Goal: Navigation & Orientation: Find specific page/section

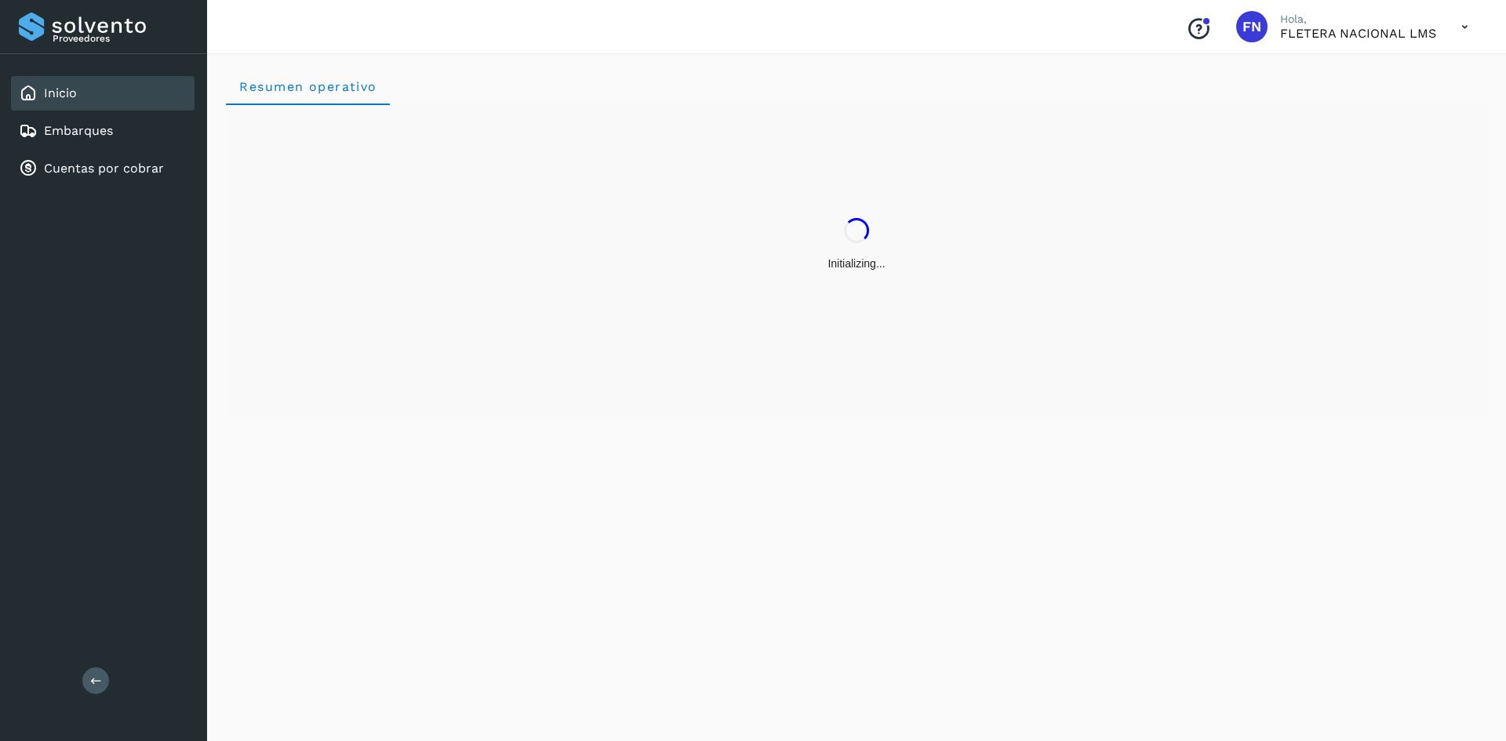
click at [1206, 34] on icon "Conoce nuestros beneficios" at bounding box center [1198, 28] width 25 height 25
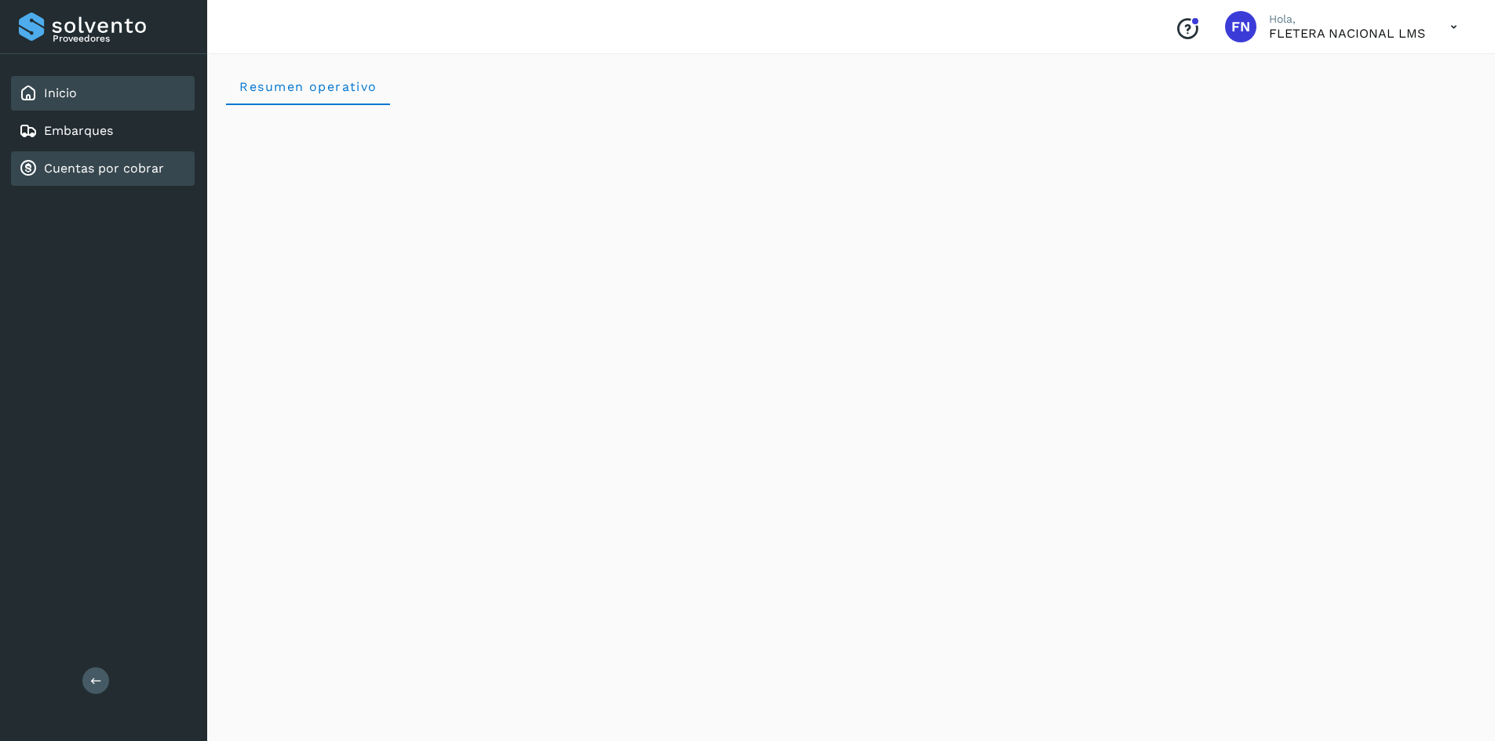
click at [61, 180] on div "Cuentas por cobrar" at bounding box center [103, 168] width 184 height 35
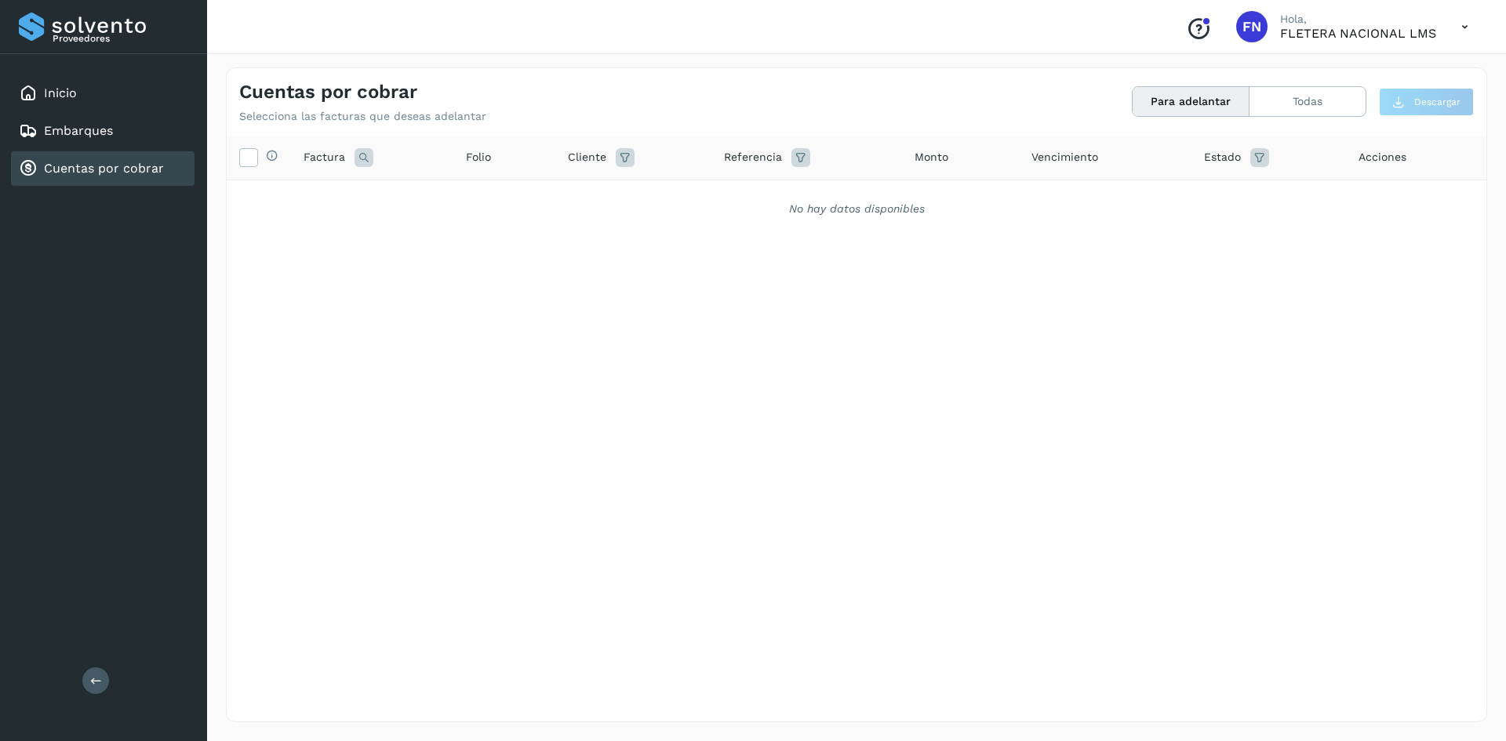
click at [1205, 105] on button "Para adelantar" at bounding box center [1191, 101] width 117 height 29
click at [1294, 104] on button "Todas" at bounding box center [1308, 101] width 116 height 29
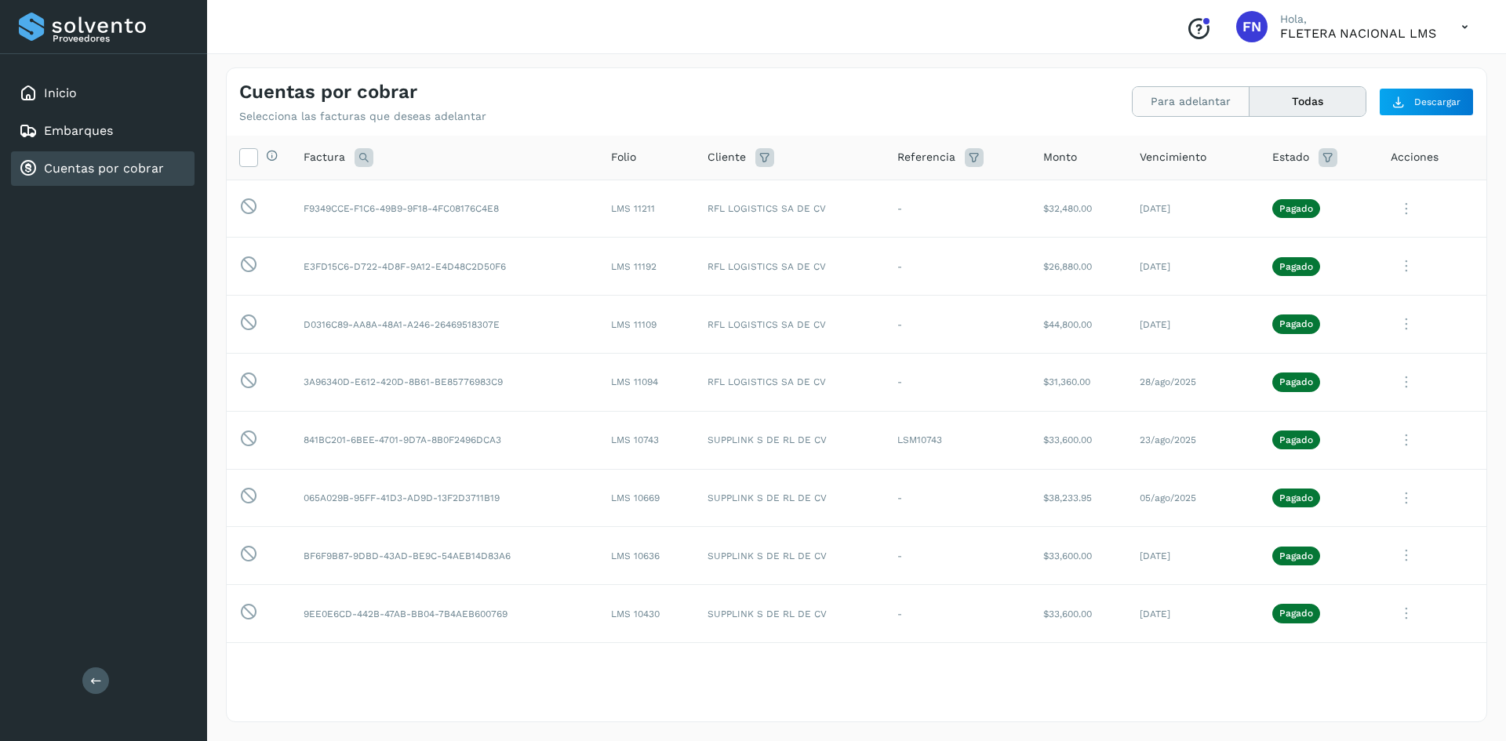
click at [1204, 93] on button "Para adelantar" at bounding box center [1191, 101] width 117 height 29
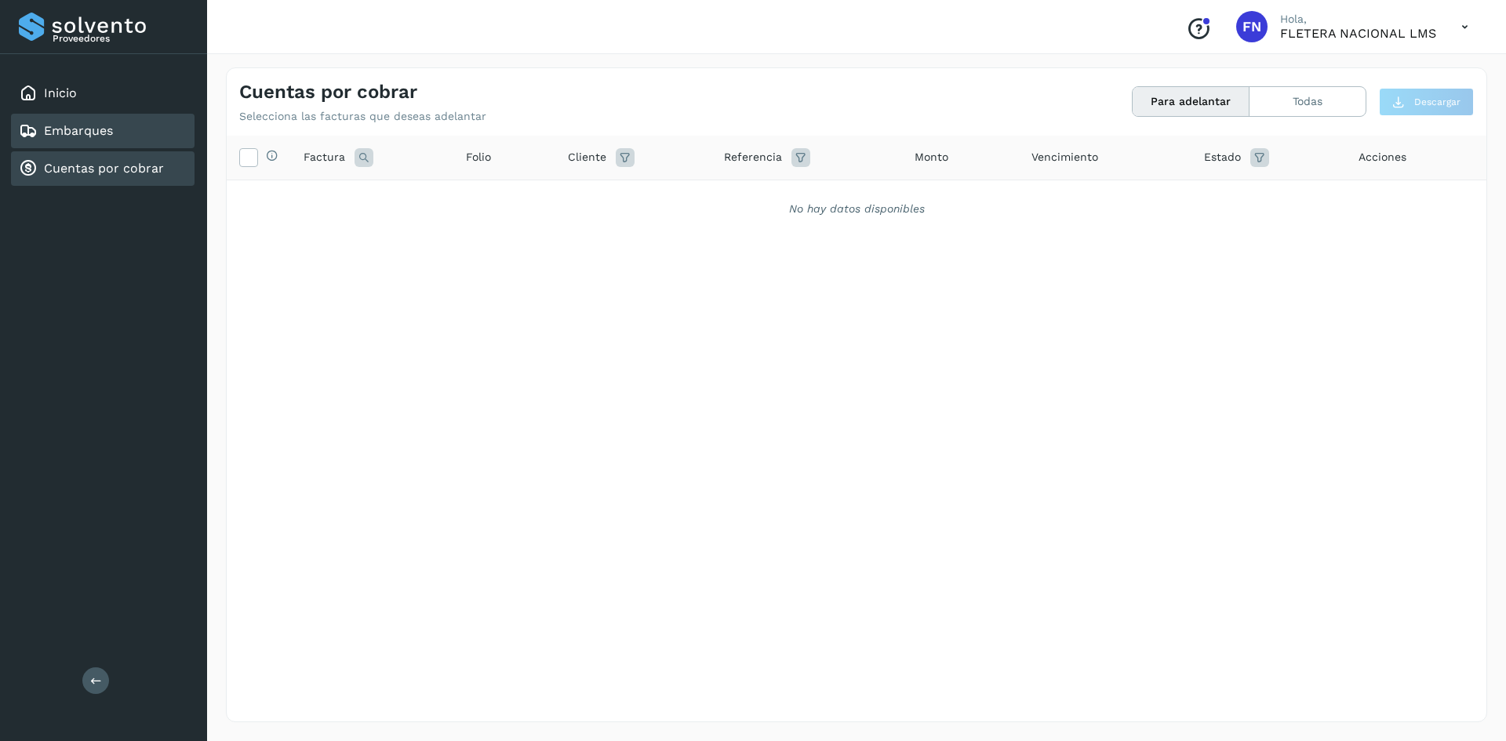
click at [49, 126] on link "Embarques" at bounding box center [78, 130] width 69 height 15
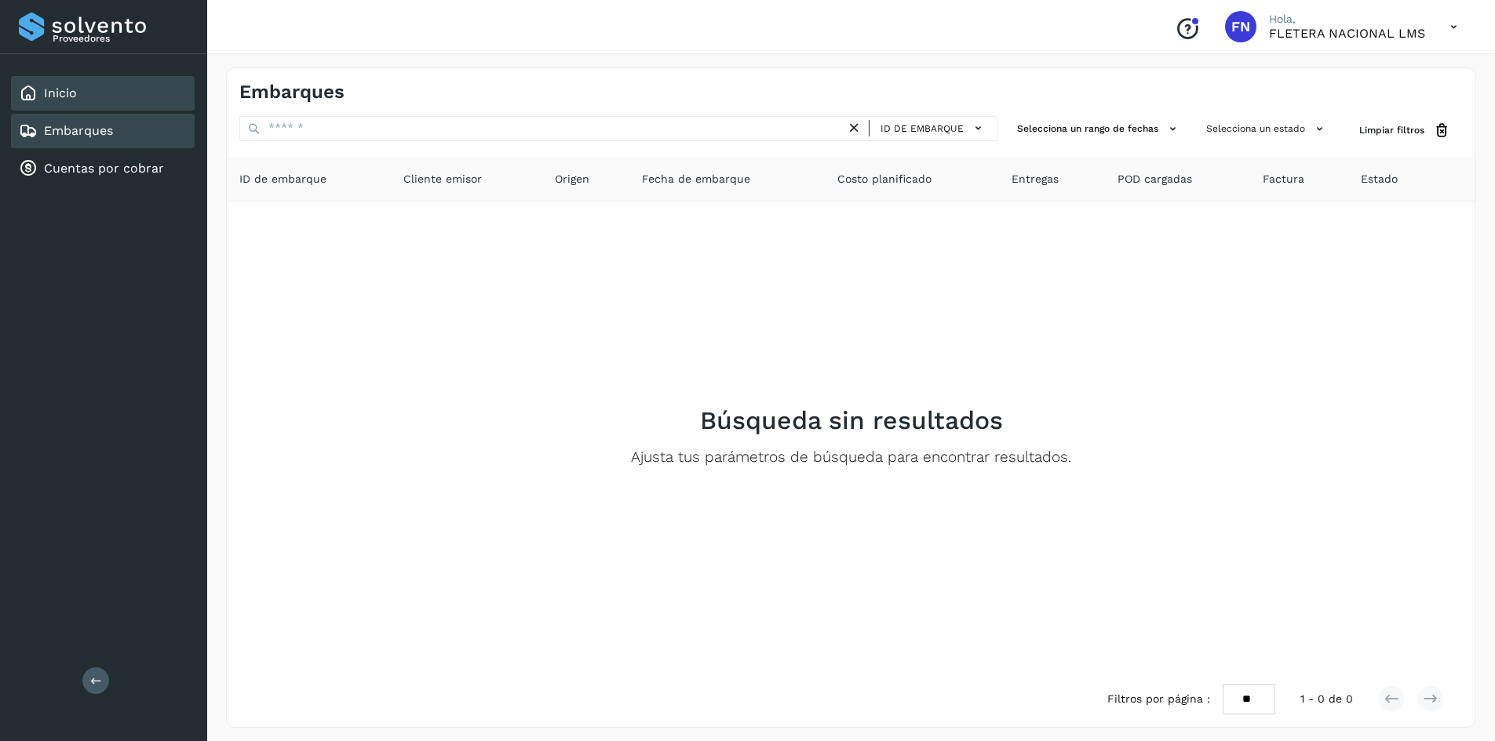
click at [49, 96] on link "Inicio" at bounding box center [60, 93] width 33 height 15
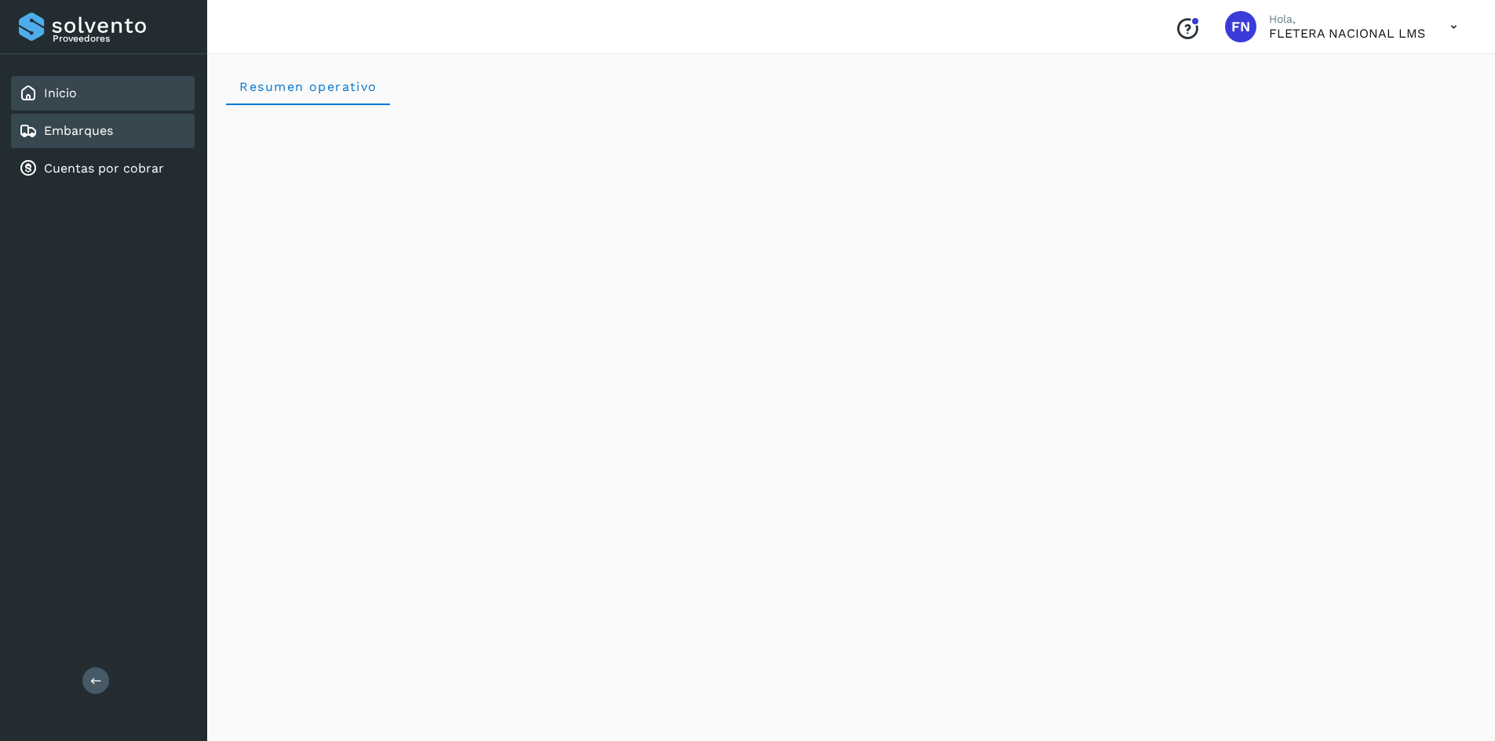
click at [84, 137] on link "Embarques" at bounding box center [78, 130] width 69 height 15
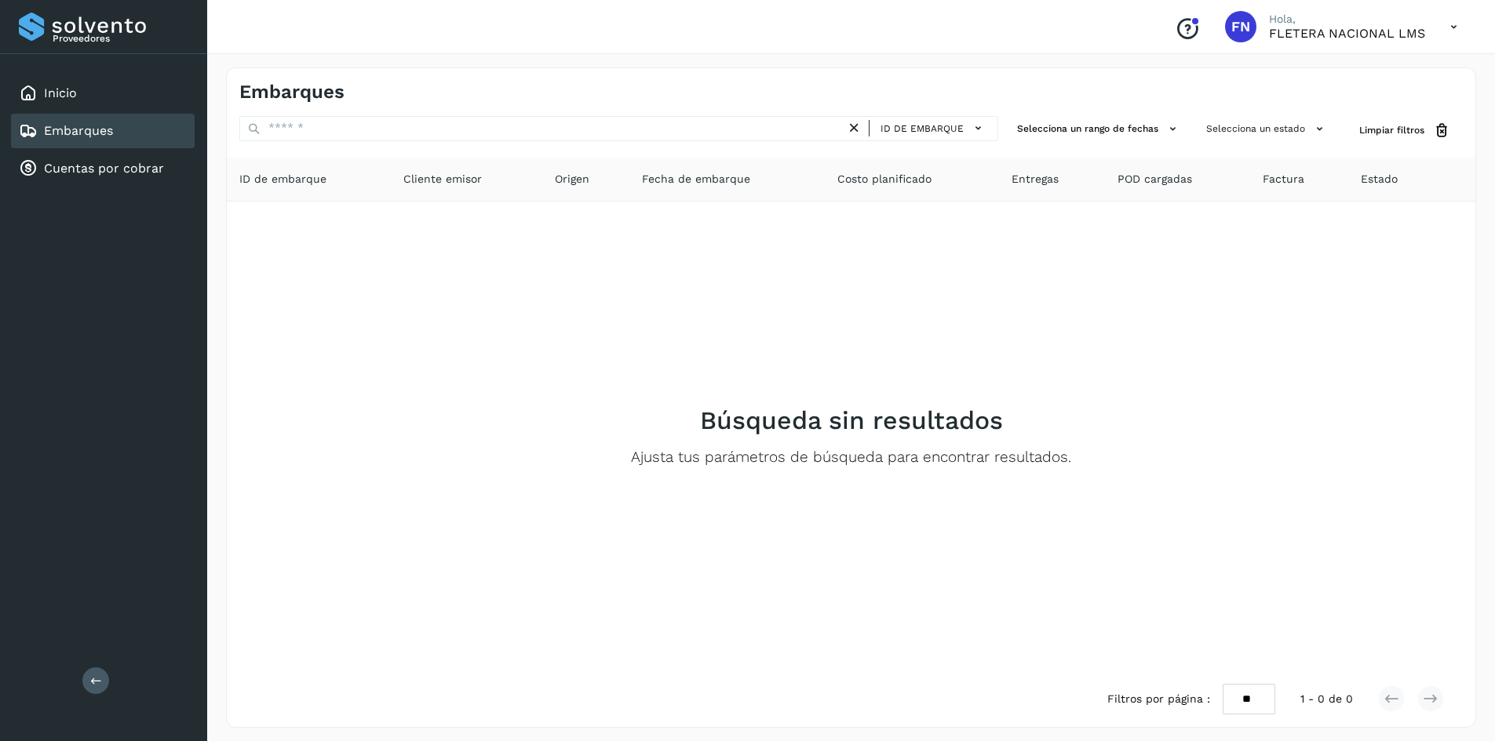
click at [100, 679] on icon at bounding box center [96, 681] width 12 height 12
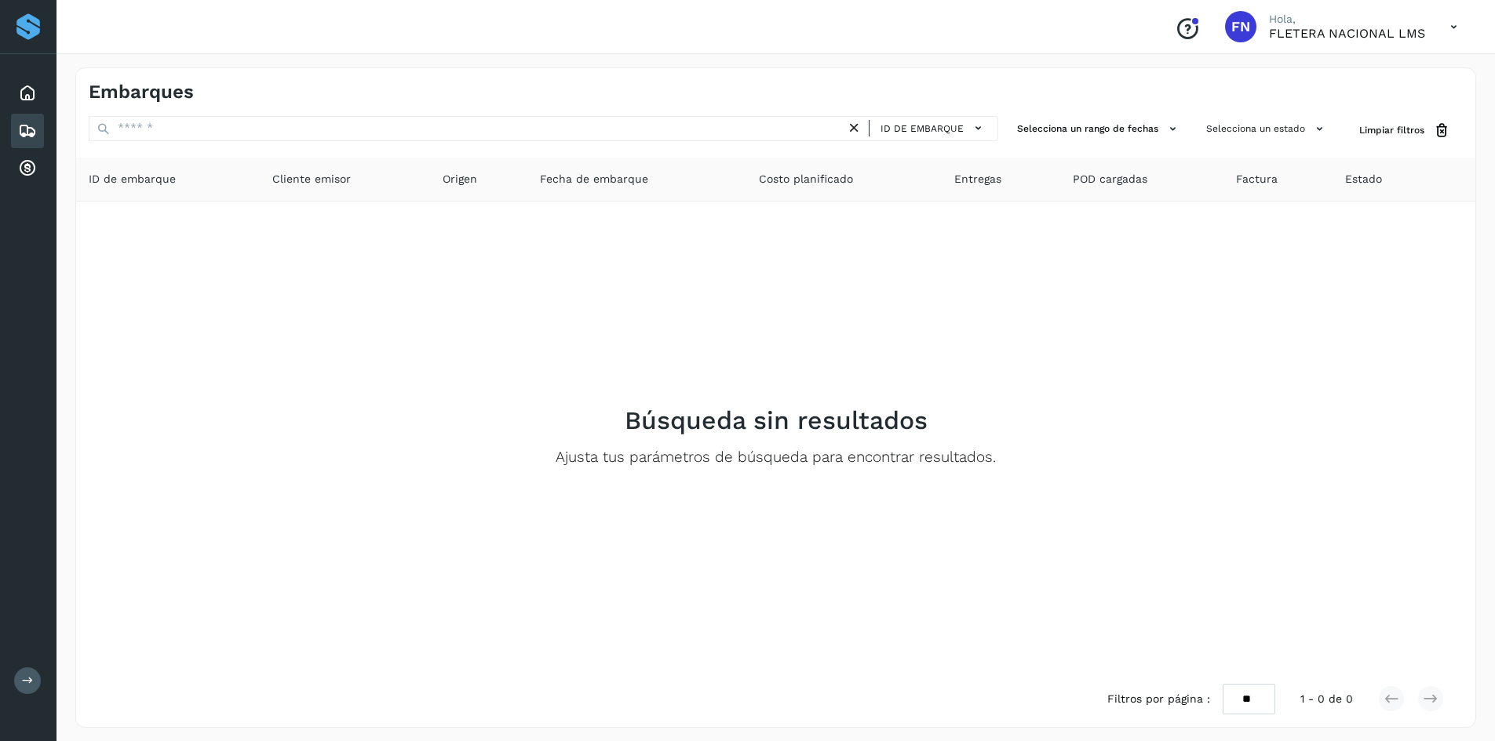
click at [35, 686] on button at bounding box center [27, 681] width 27 height 27
